Goal: Task Accomplishment & Management: Use online tool/utility

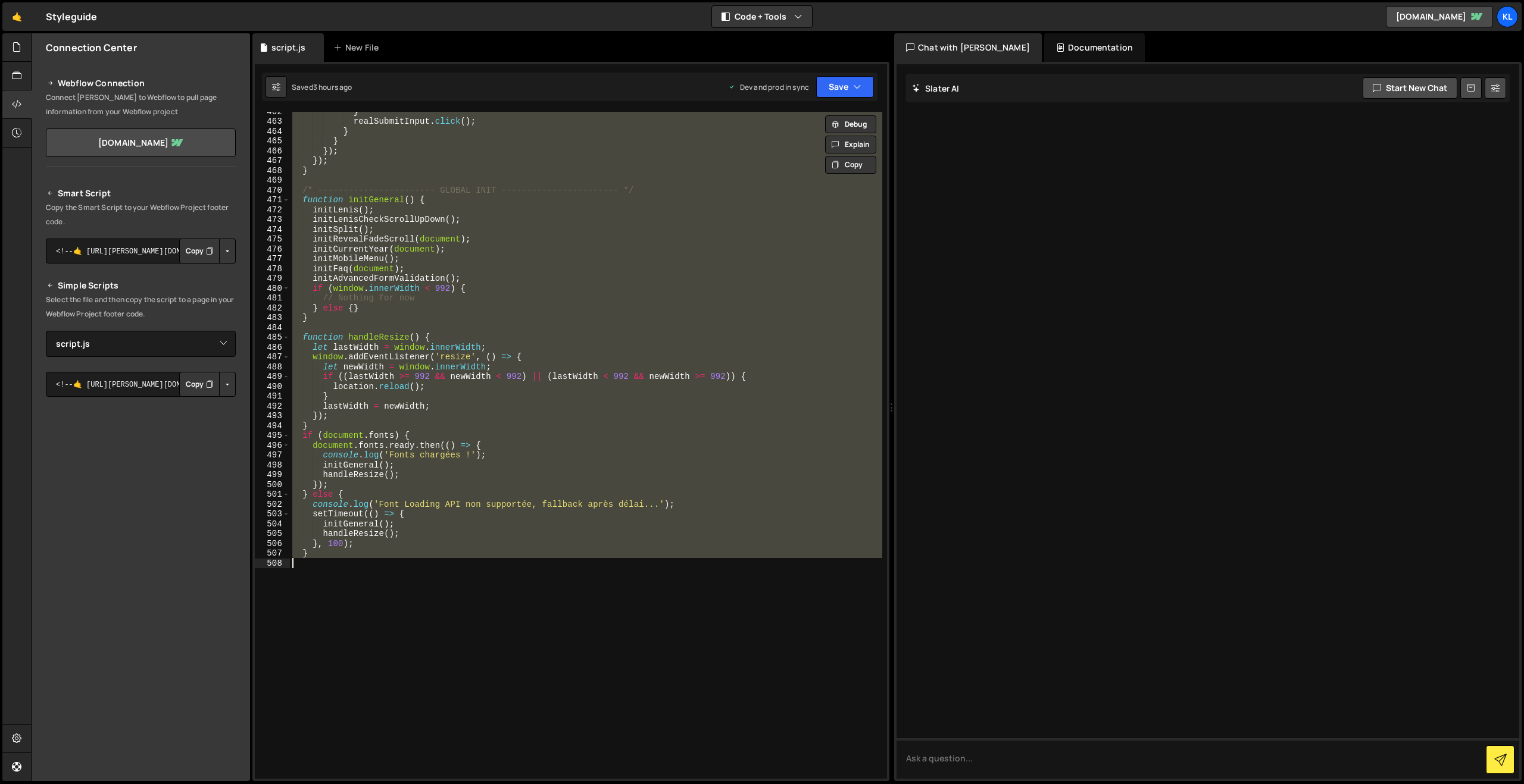
select select "36579"
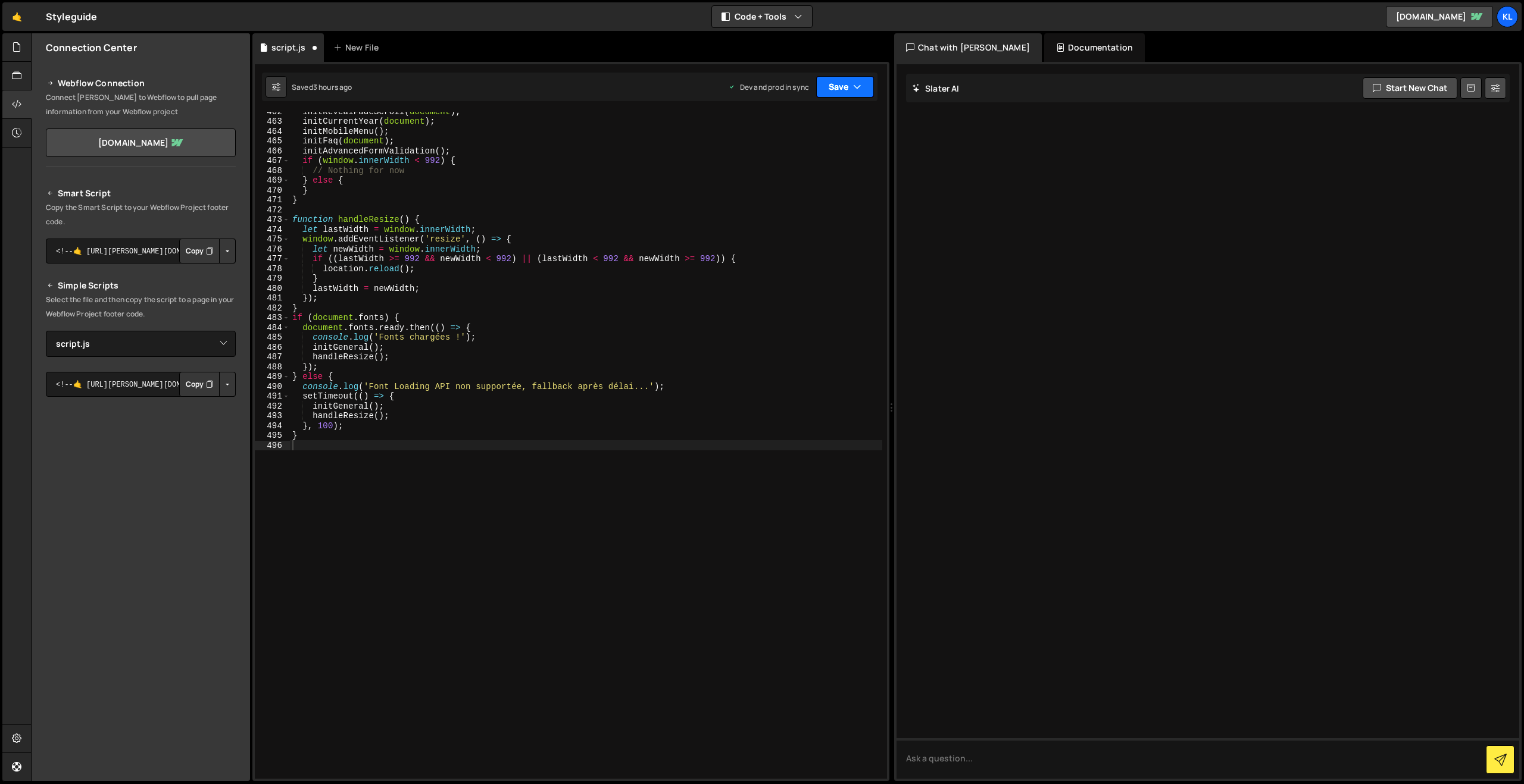
click at [835, 90] on button "Save" at bounding box center [845, 87] width 58 height 22
drag, startPoint x: 797, startPoint y: 163, endPoint x: 672, endPoint y: 96, distance: 141.8
click at [797, 163] on div "3 hours ago" at bounding box center [784, 168] width 40 height 10
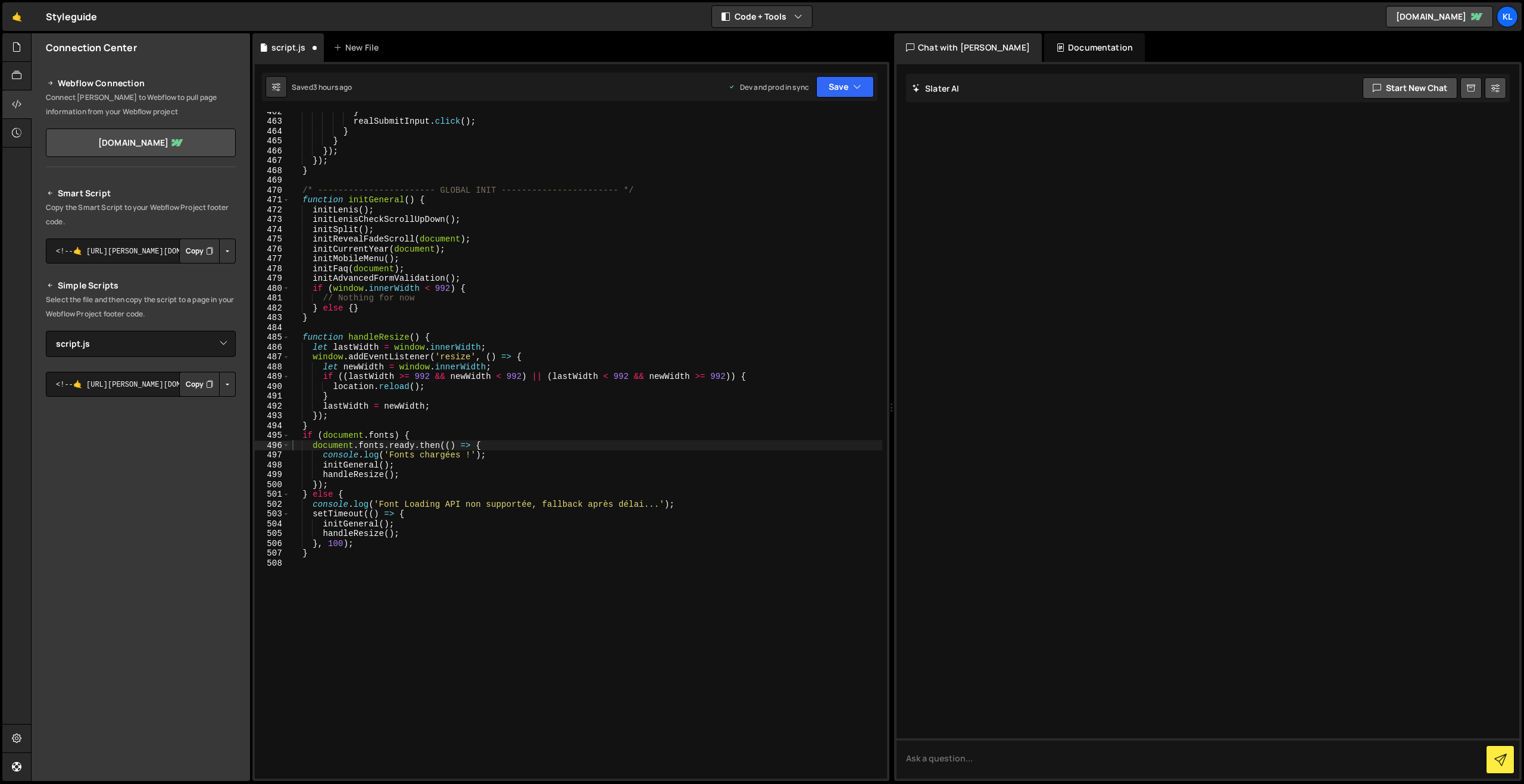
scroll to position [4531, 0]
click at [838, 90] on button "Save" at bounding box center [845, 87] width 58 height 22
click at [788, 159] on div "Save to Production S" at bounding box center [805, 155] width 123 height 12
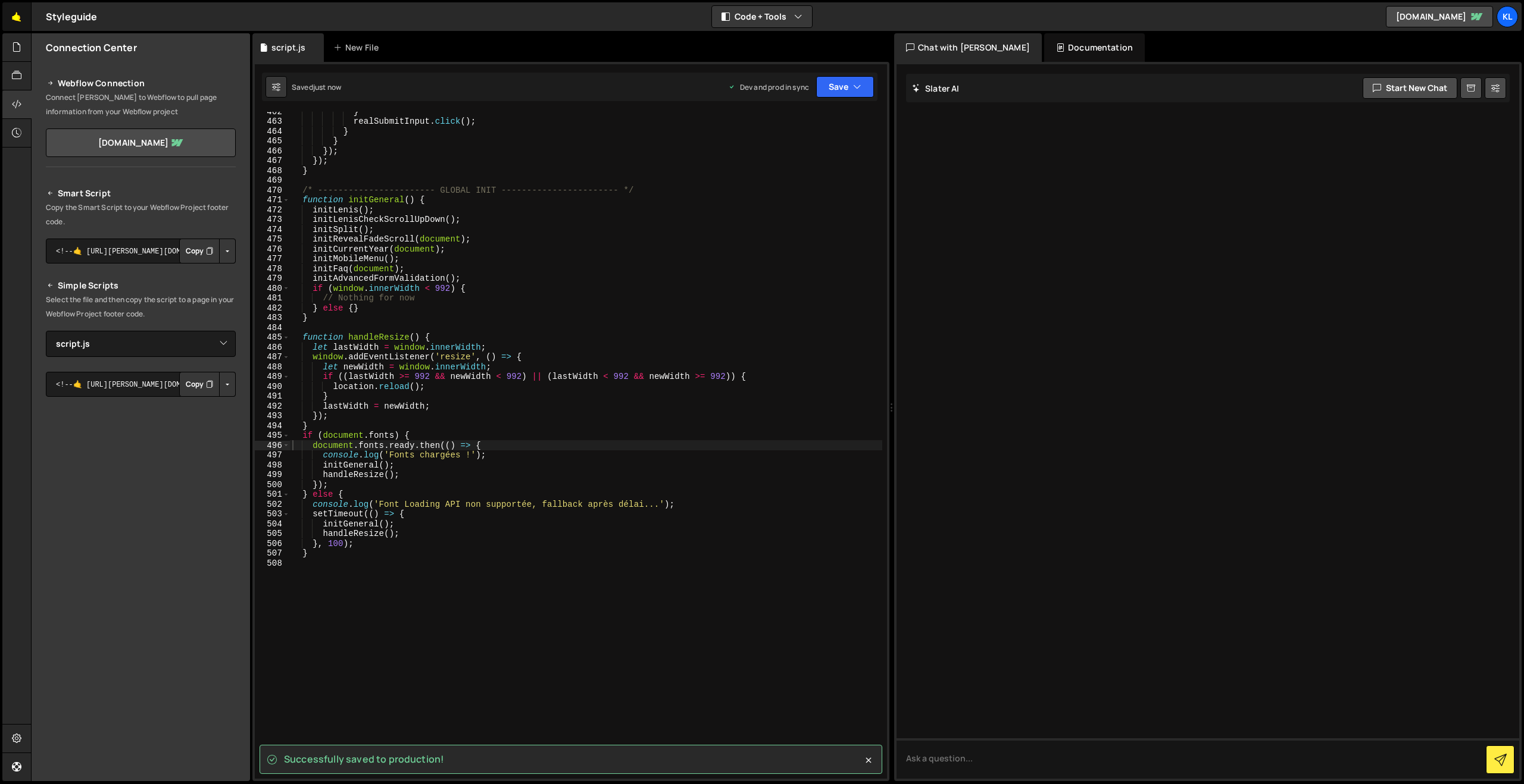
click at [21, 24] on link "🤙" at bounding box center [17, 17] width 29 height 28
